Goal: Task Accomplishment & Management: Use online tool/utility

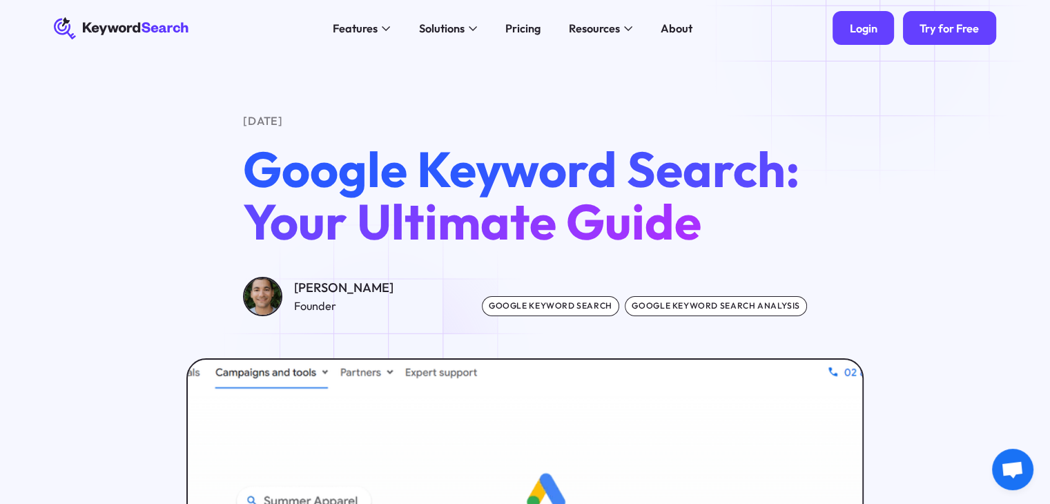
click at [875, 30] on div "Login" at bounding box center [863, 28] width 28 height 14
